Goal: Navigation & Orientation: Find specific page/section

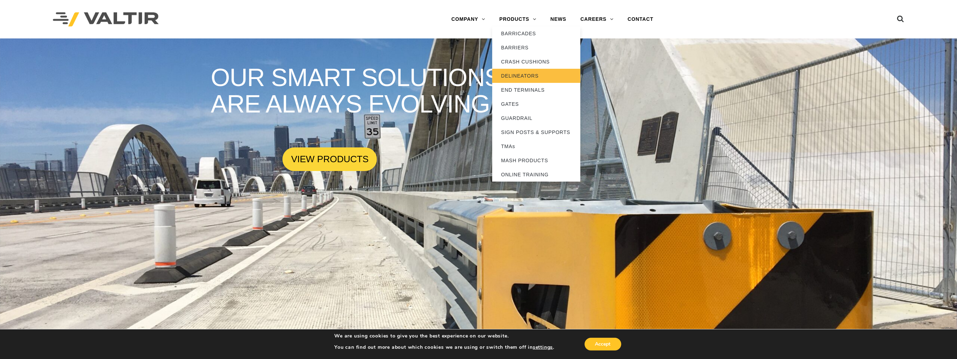
click at [528, 78] on link "DELINEATORS" at bounding box center [536, 76] width 88 height 14
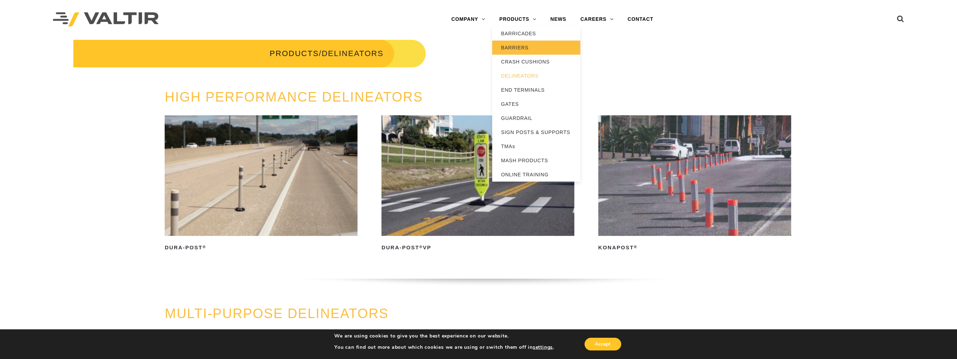
click at [516, 47] on link "BARRIERS" at bounding box center [536, 48] width 88 height 14
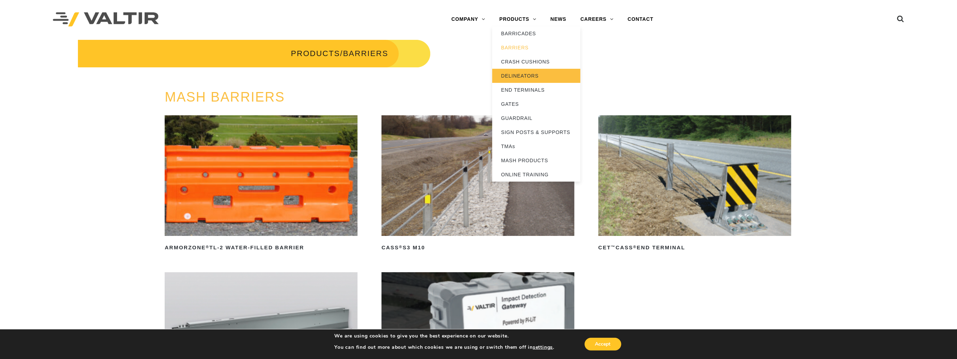
click at [532, 72] on link "DELINEATORS" at bounding box center [536, 76] width 88 height 14
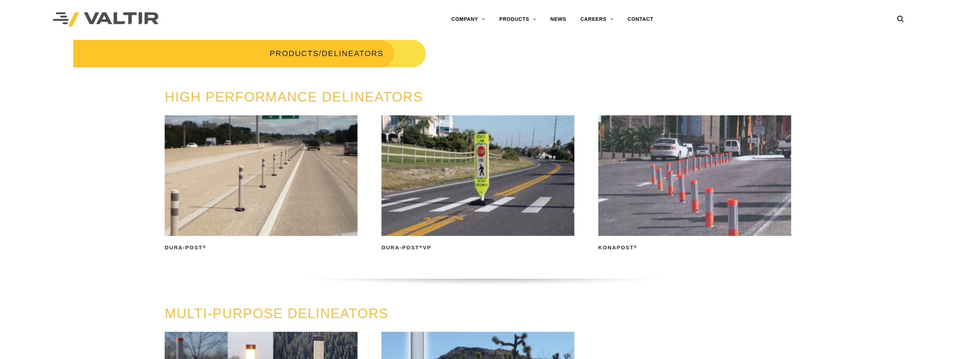
click at [641, 167] on img at bounding box center [695, 175] width 193 height 121
